Goal: Download file/media

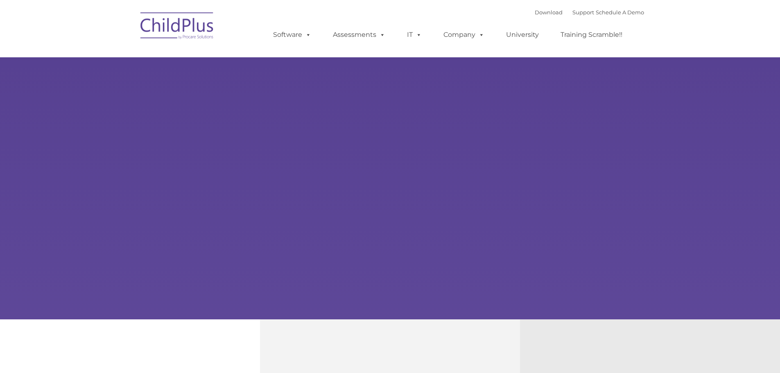
type input ""
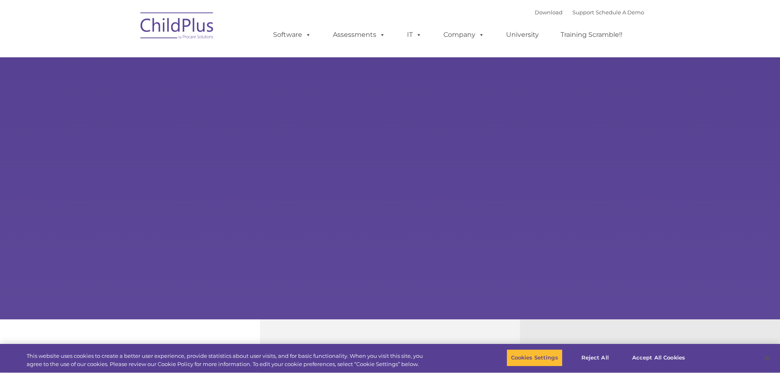
select select "MEDIUM"
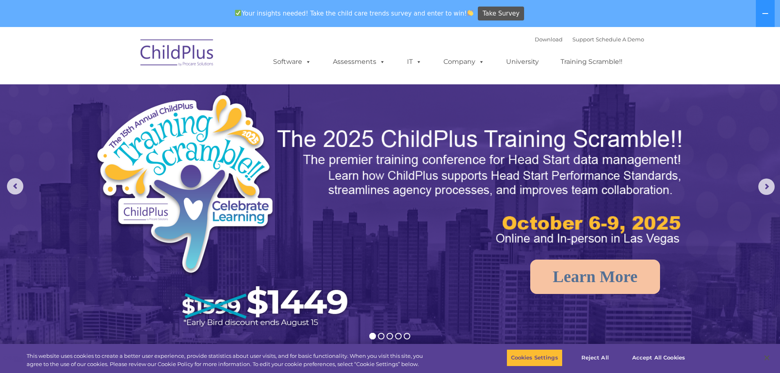
click at [205, 54] on img at bounding box center [177, 54] width 82 height 41
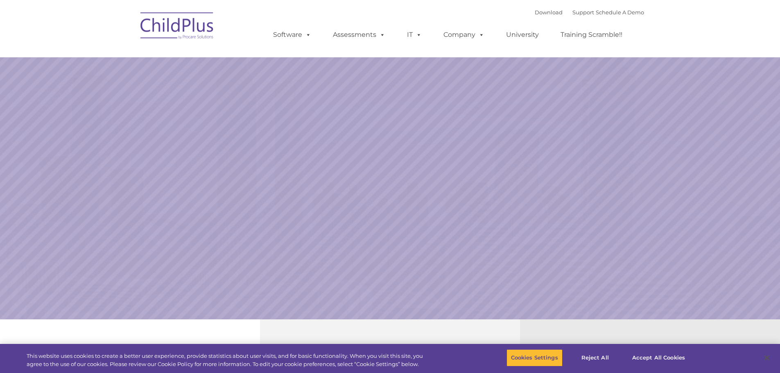
select select "MEDIUM"
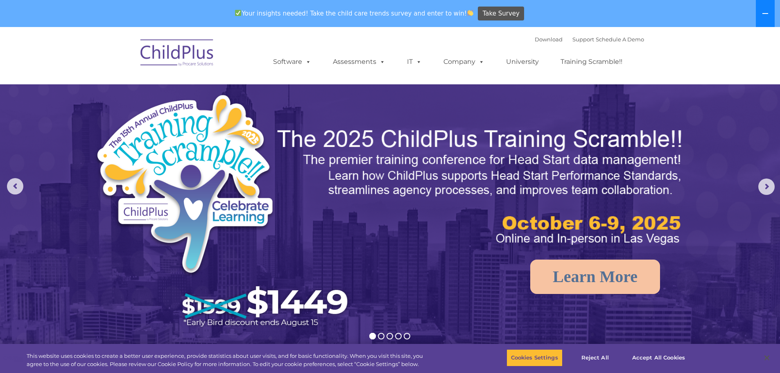
click at [765, 16] on icon at bounding box center [765, 13] width 7 height 7
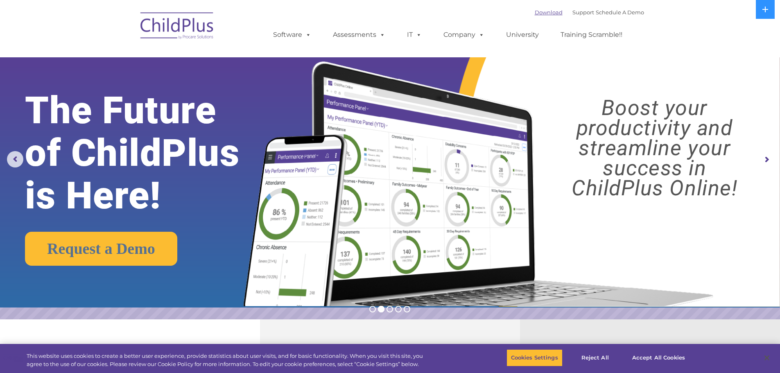
click at [546, 15] on link "Download" at bounding box center [549, 12] width 28 height 7
